Goal: Information Seeking & Learning: Find specific fact

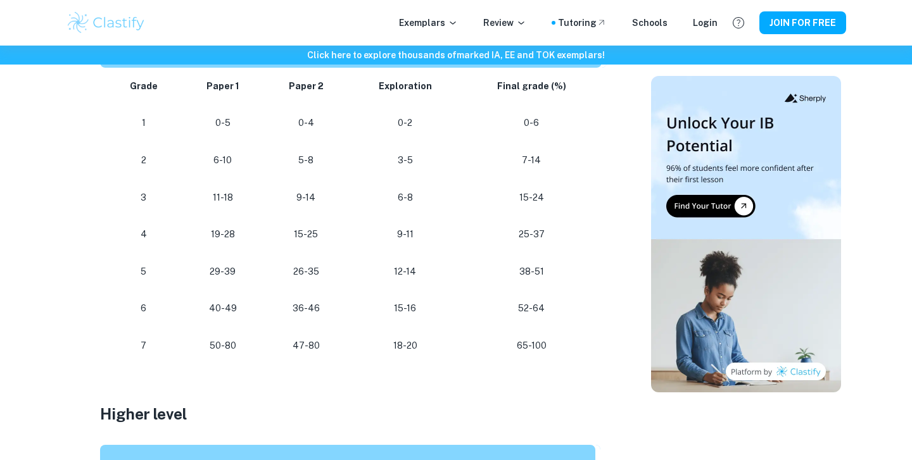
scroll to position [740, 0]
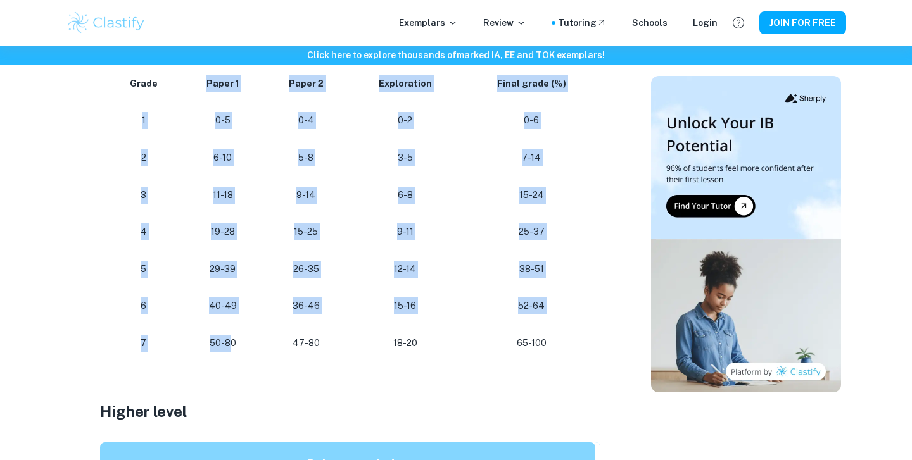
drag, startPoint x: 208, startPoint y: 85, endPoint x: 229, endPoint y: 338, distance: 254.2
click at [229, 338] on tbody "Grade Paper 1 Paper 2 Exploration Final grade (%) 1 0-5 0-4 0-2 0-6 2 6-10 5-8 …" at bounding box center [353, 213] width 507 height 297
click at [229, 338] on p "50-80" at bounding box center [222, 343] width 61 height 17
drag, startPoint x: 129, startPoint y: 80, endPoint x: 239, endPoint y: 369, distance: 309.6
click at [239, 369] on div "Are you planning your study sessions and wondering how many points you need to …" at bounding box center [353, 333] width 507 height 1116
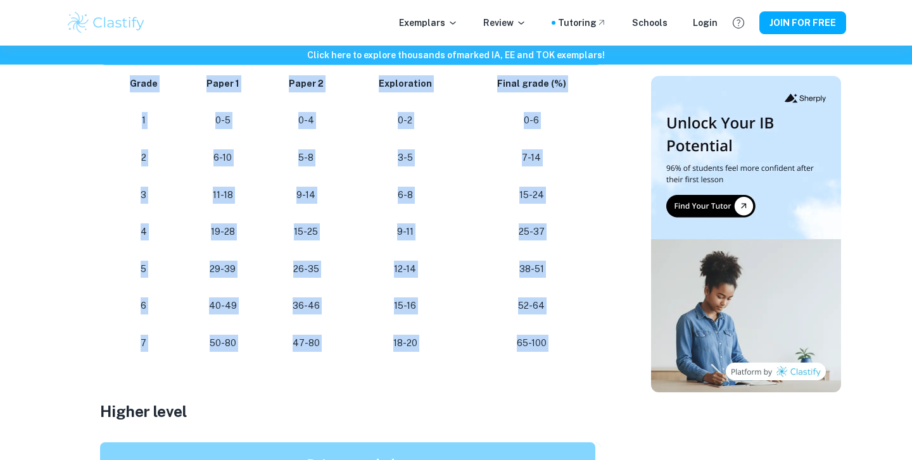
copy tbody "Grade Paper 1 Paper 2 Exploration Final grade (%) 1 0-5 0-4 0-2 0-6 2 6-10 5-8 …"
click at [114, 123] on td "1" at bounding box center [141, 120] width 82 height 37
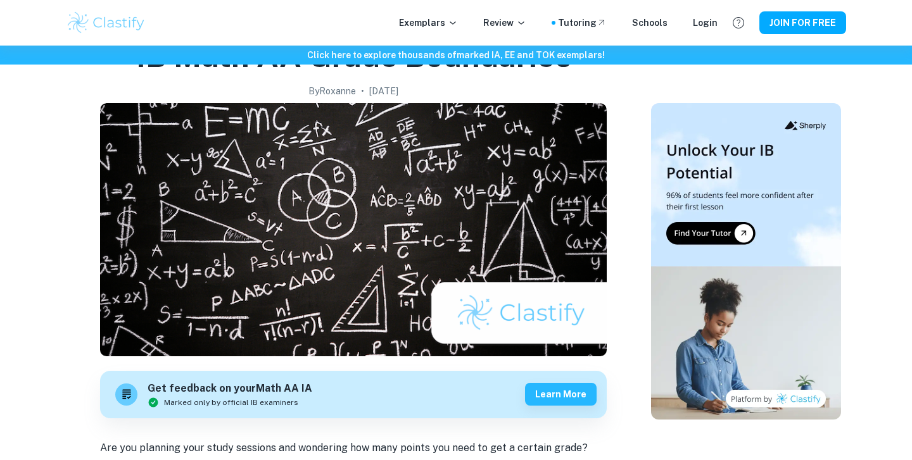
scroll to position [0, 0]
